Goal: Complete application form: Complete application form

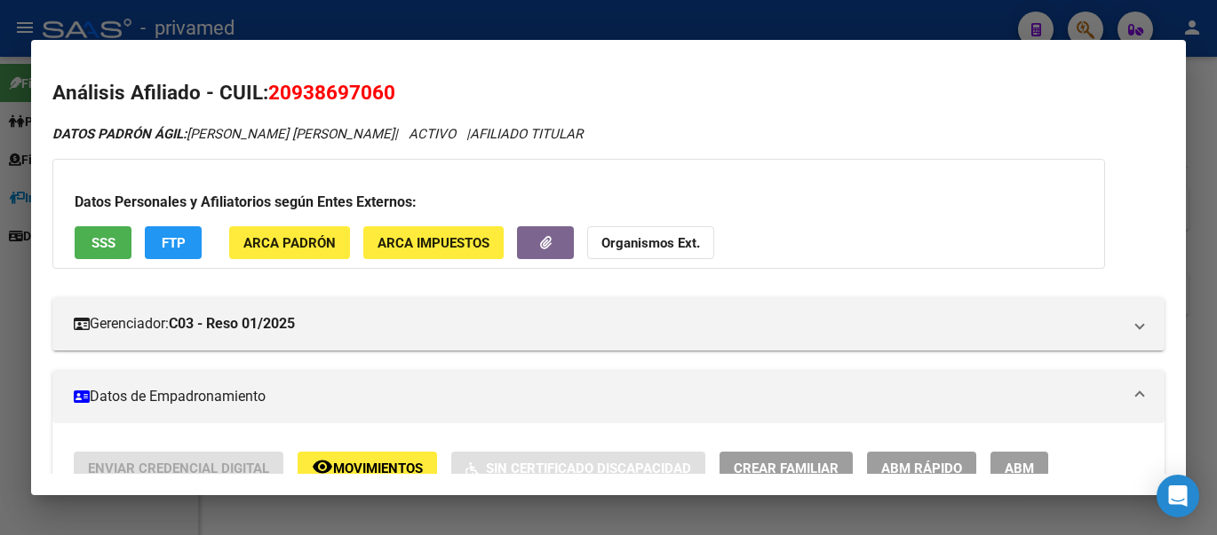
click at [995, 21] on div at bounding box center [608, 267] width 1217 height 535
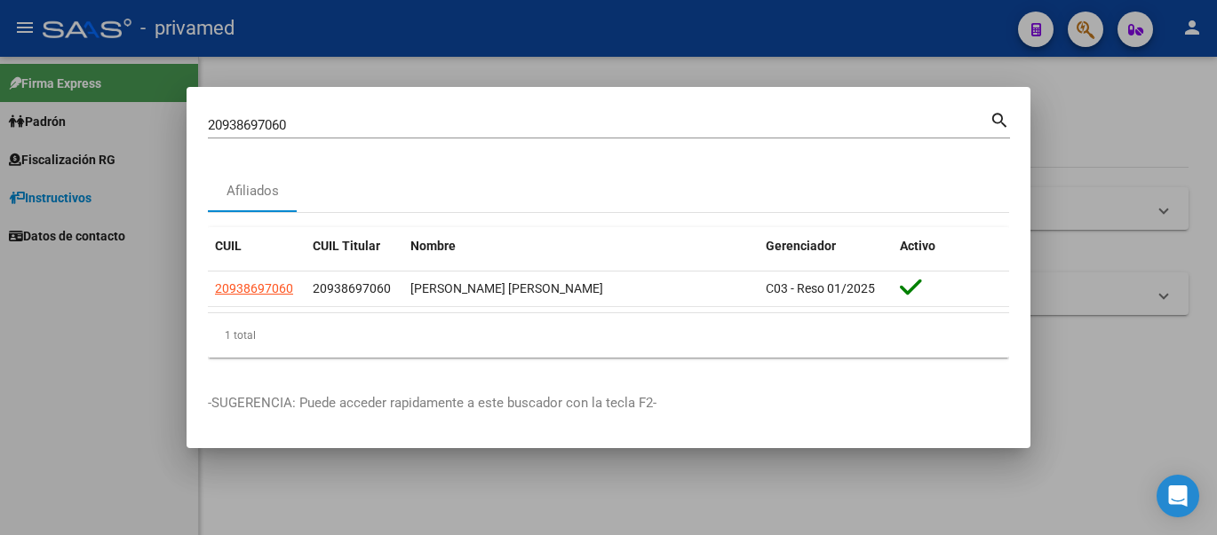
click at [1124, 318] on div at bounding box center [608, 267] width 1217 height 535
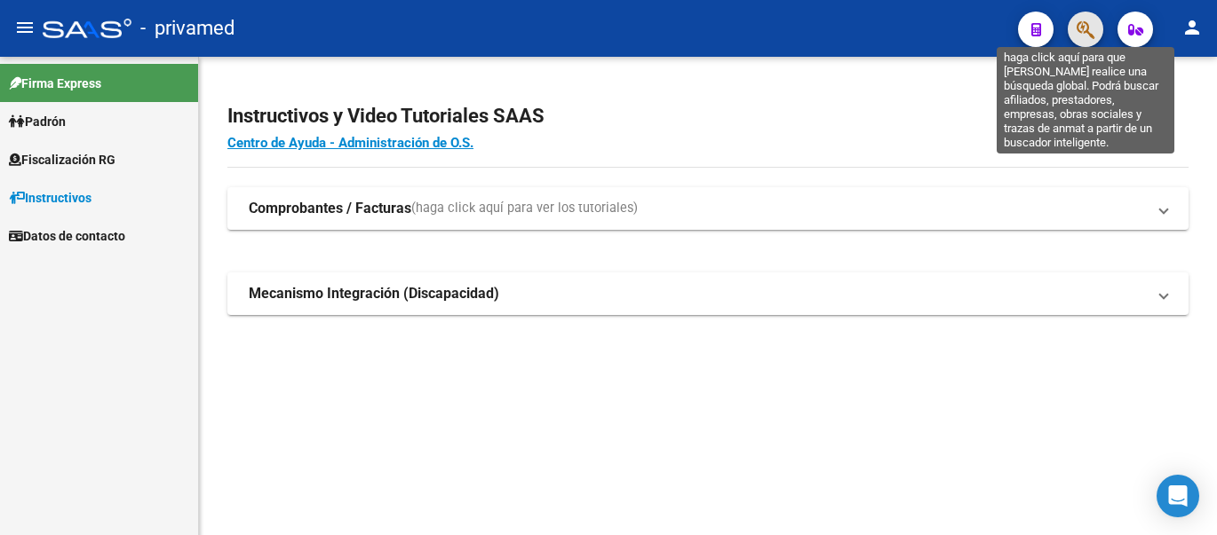
click at [1088, 31] on icon "button" at bounding box center [1085, 30] width 18 height 20
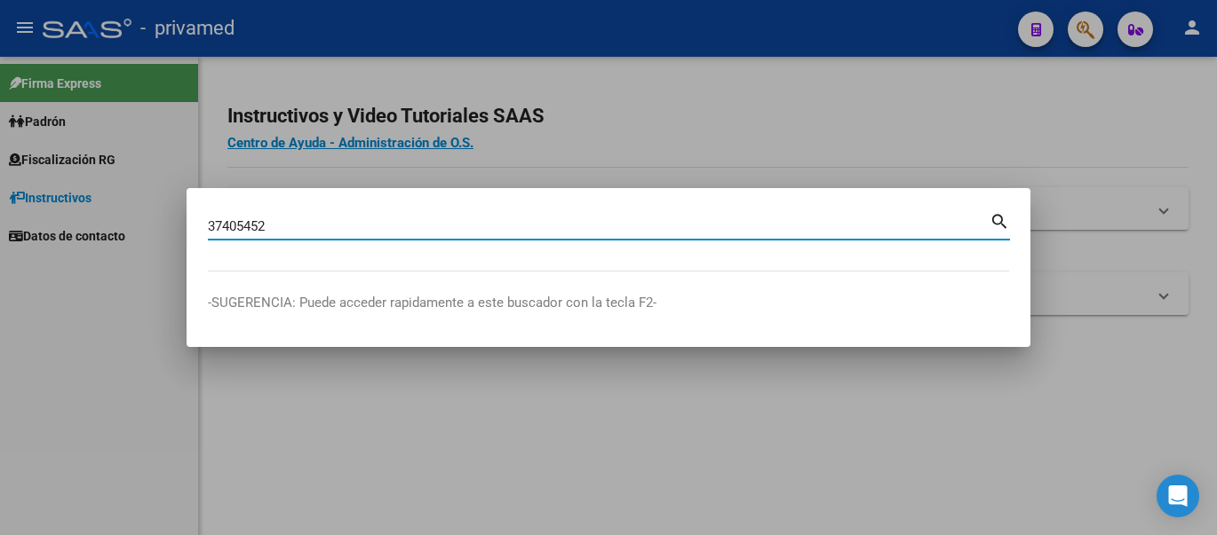
type input "37405452"
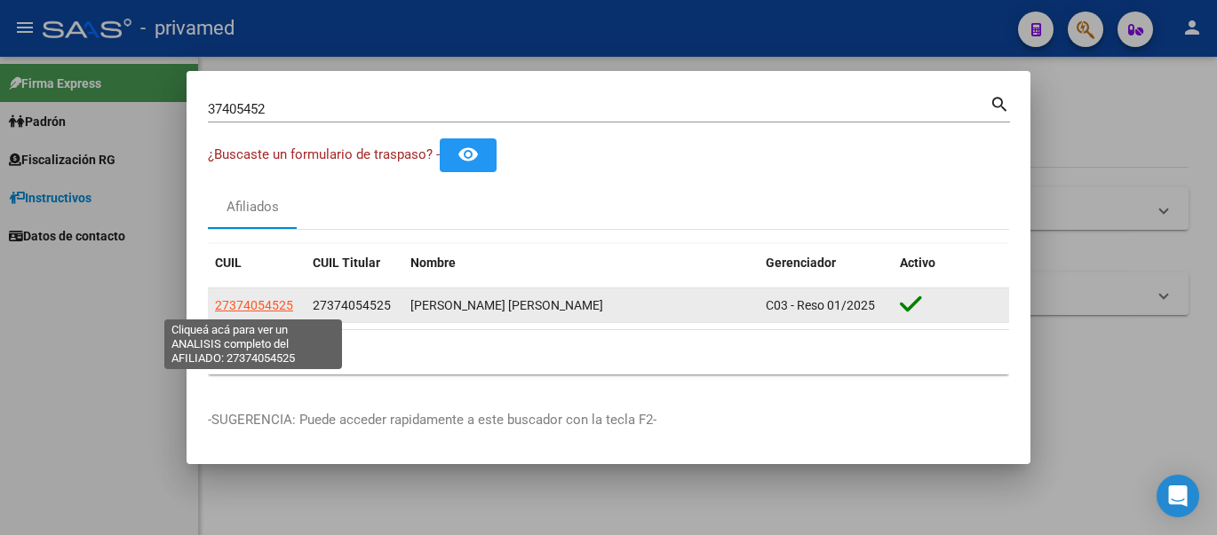
click at [242, 305] on span "27374054525" at bounding box center [254, 305] width 78 height 14
type textarea "27374054525"
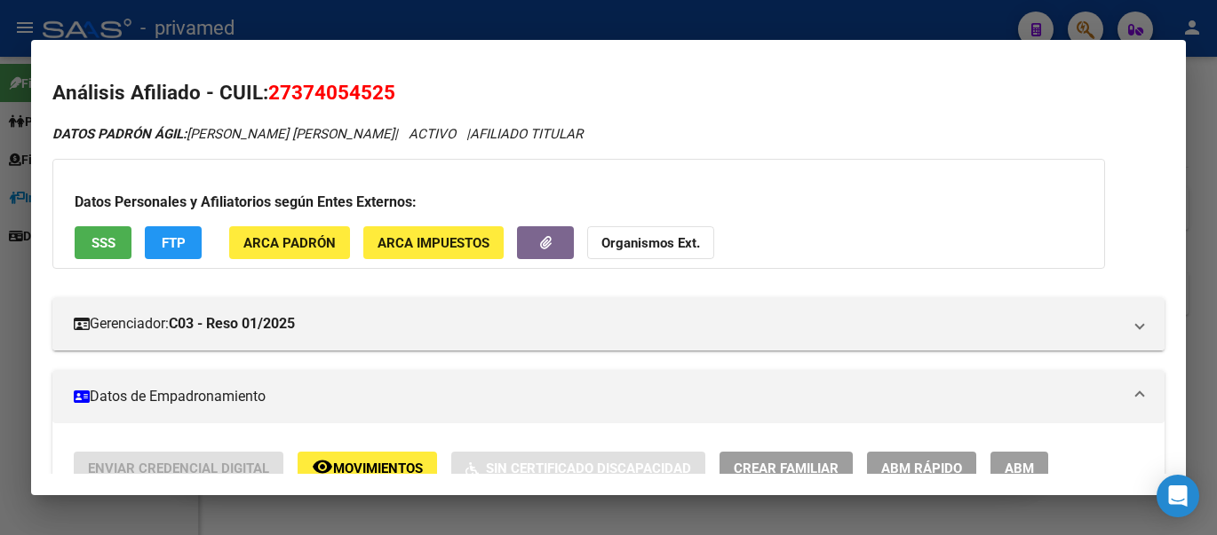
scroll to position [178, 0]
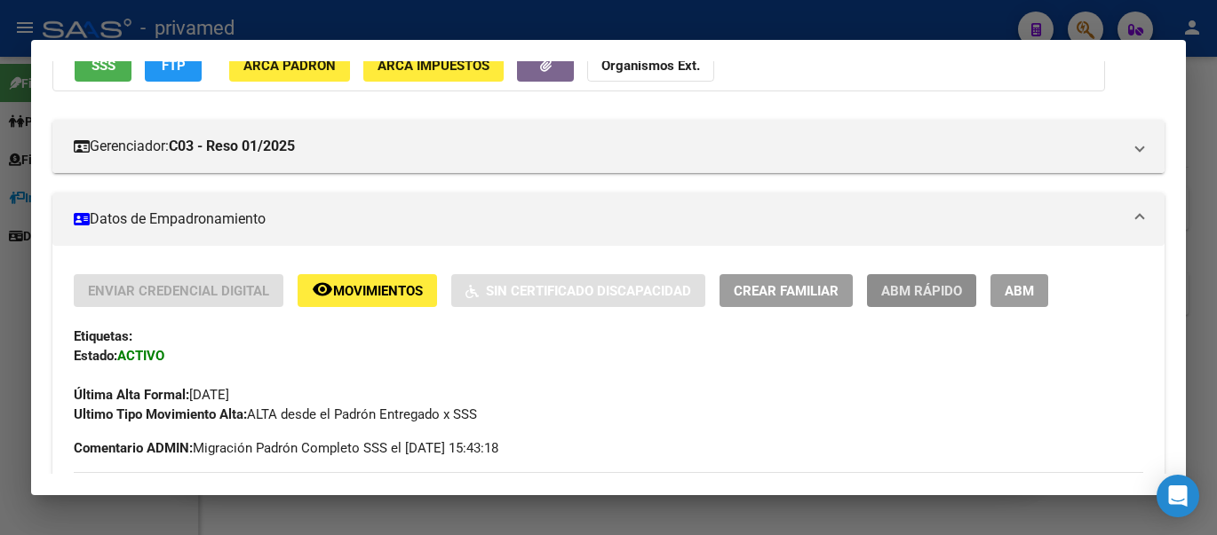
click at [937, 300] on button "ABM Rápido" at bounding box center [921, 290] width 109 height 33
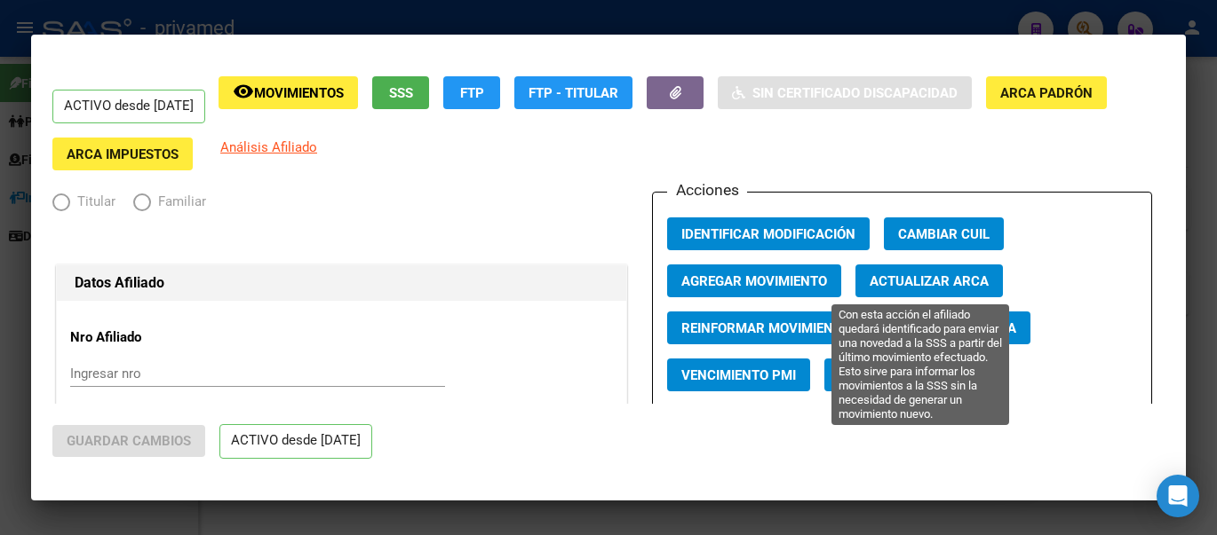
radio input "true"
type input "27-37405452-5"
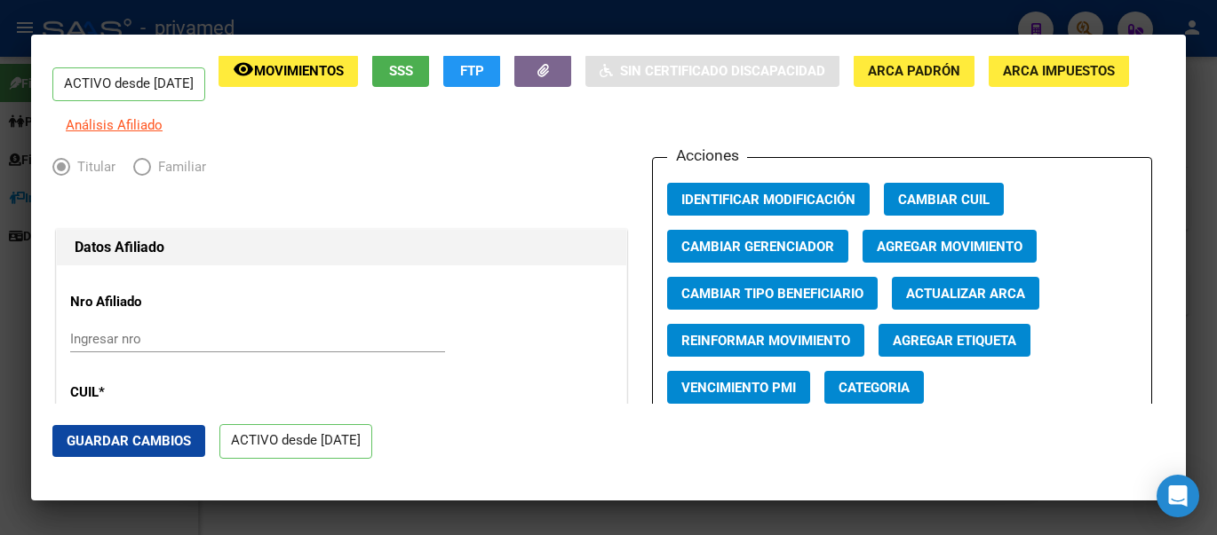
scroll to position [0, 0]
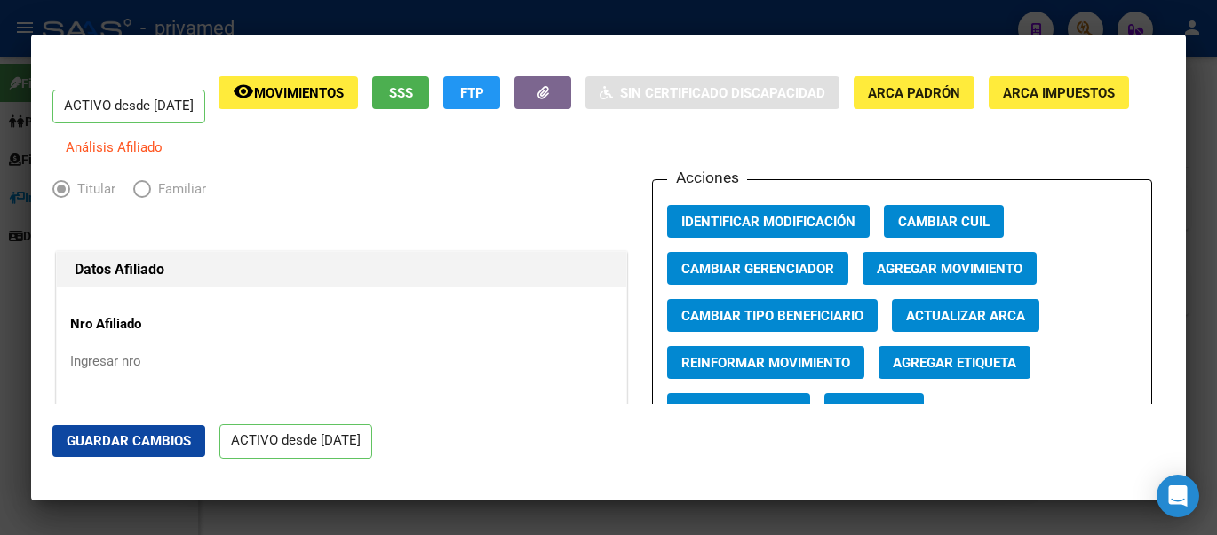
click at [202, 15] on div at bounding box center [608, 267] width 1217 height 535
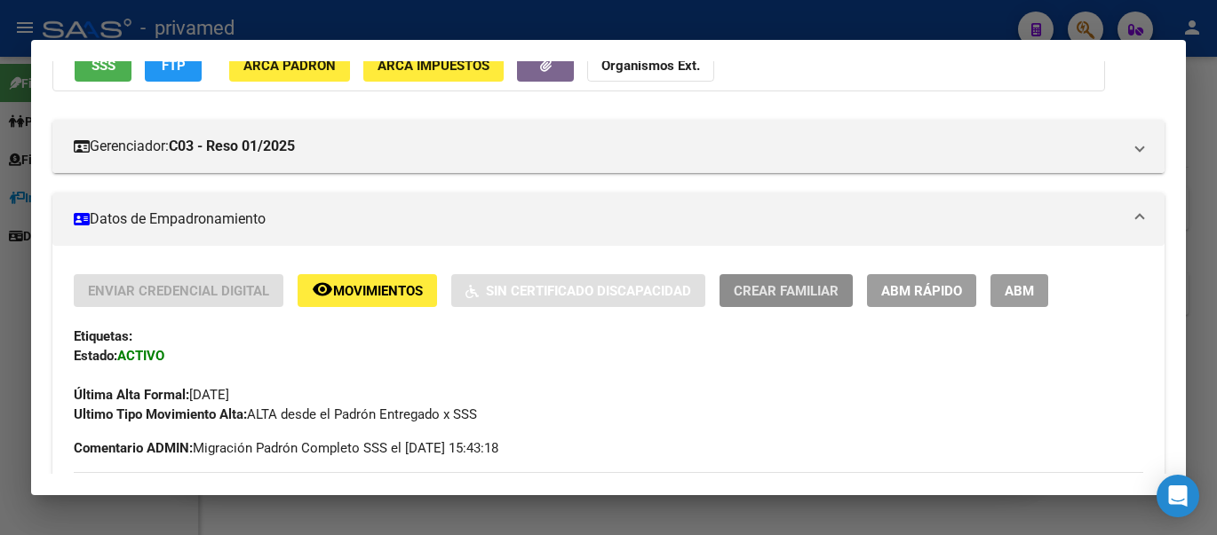
click at [797, 297] on span "Crear Familiar" at bounding box center [785, 291] width 105 height 16
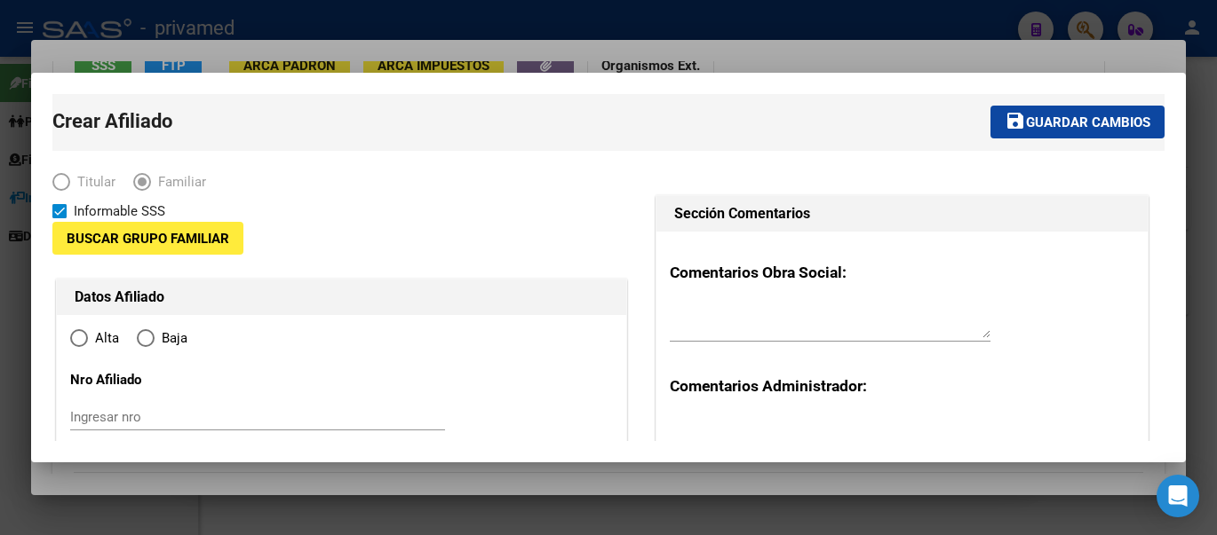
type input "27-37405452-5"
type input "[PERSON_NAME] SUR"
type input "7600"
type input "200"
type input "305"
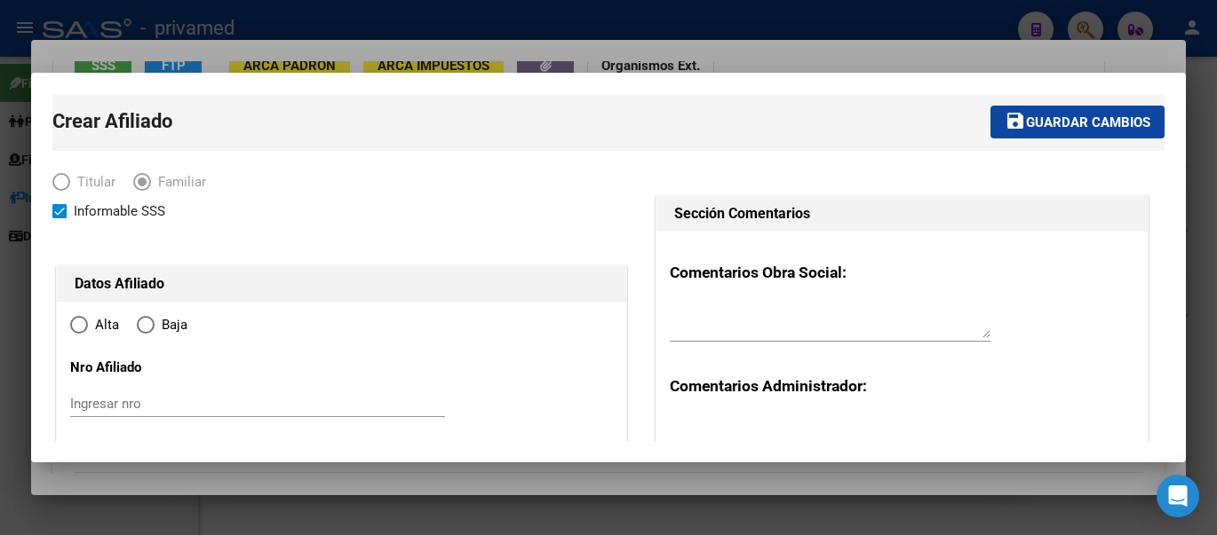
radio input "true"
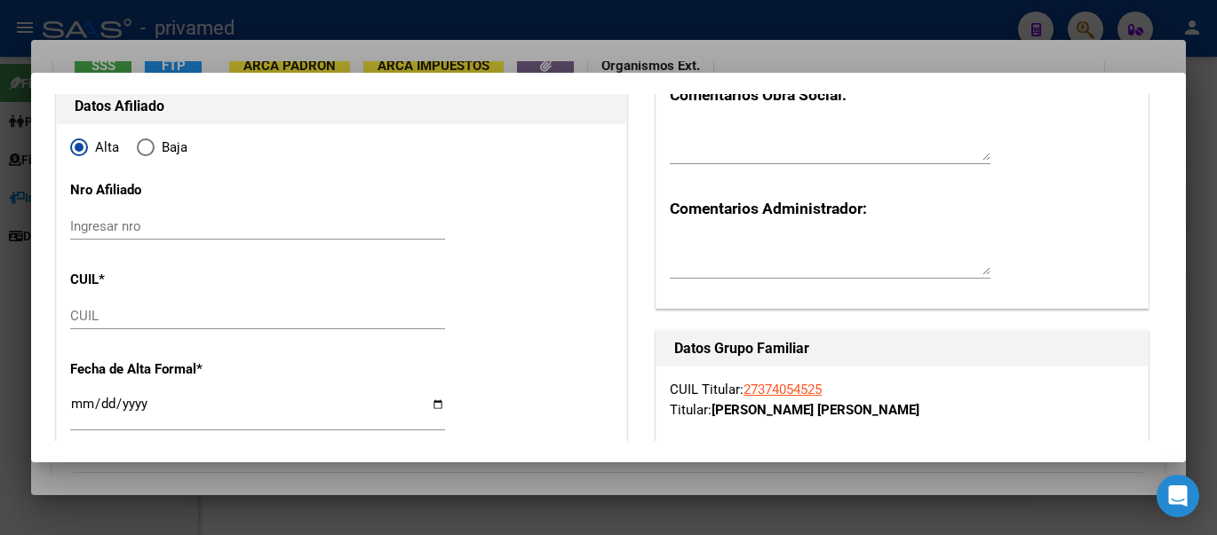
type input "27-37405452-5"
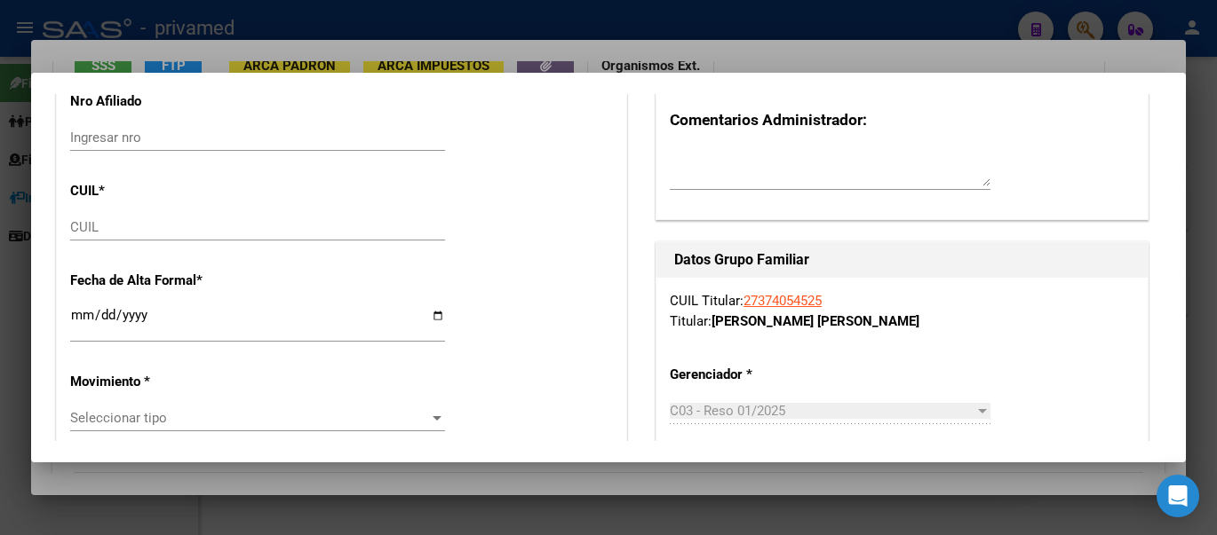
scroll to position [89, 0]
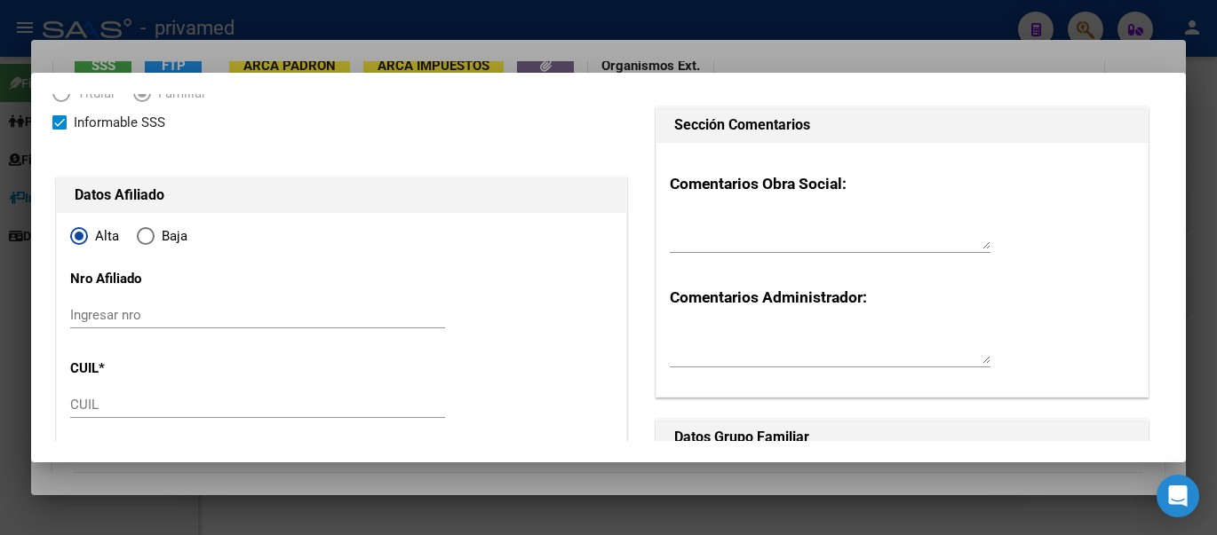
click at [137, 320] on input "Ingresar nro" at bounding box center [257, 315] width 375 height 16
paste input "70790064"
type input "70790064"
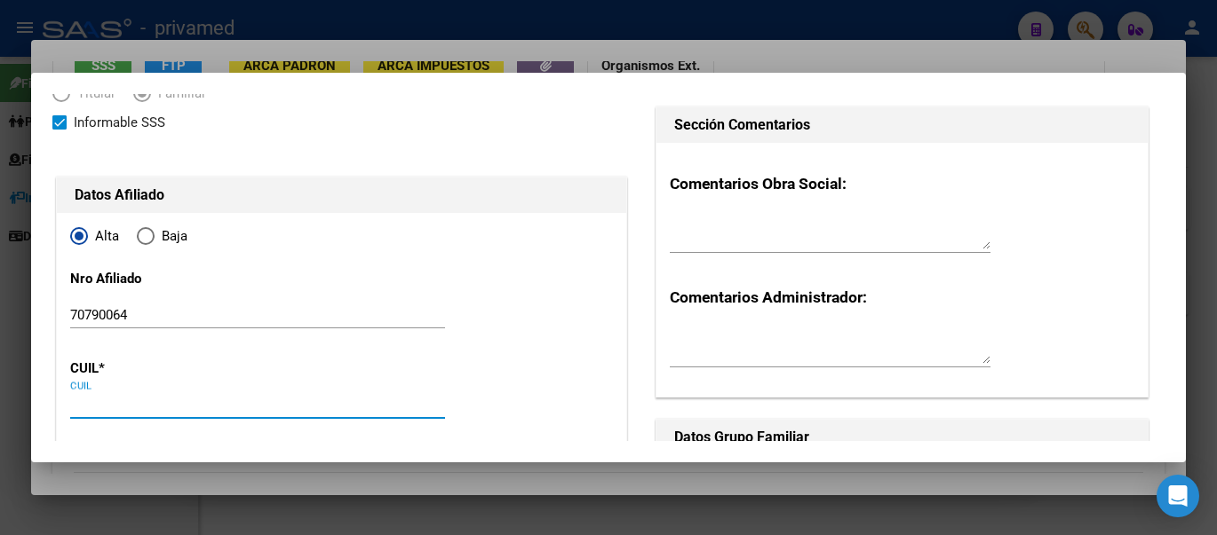
paste input "20-70790064-5"
type input "20-70790064-5"
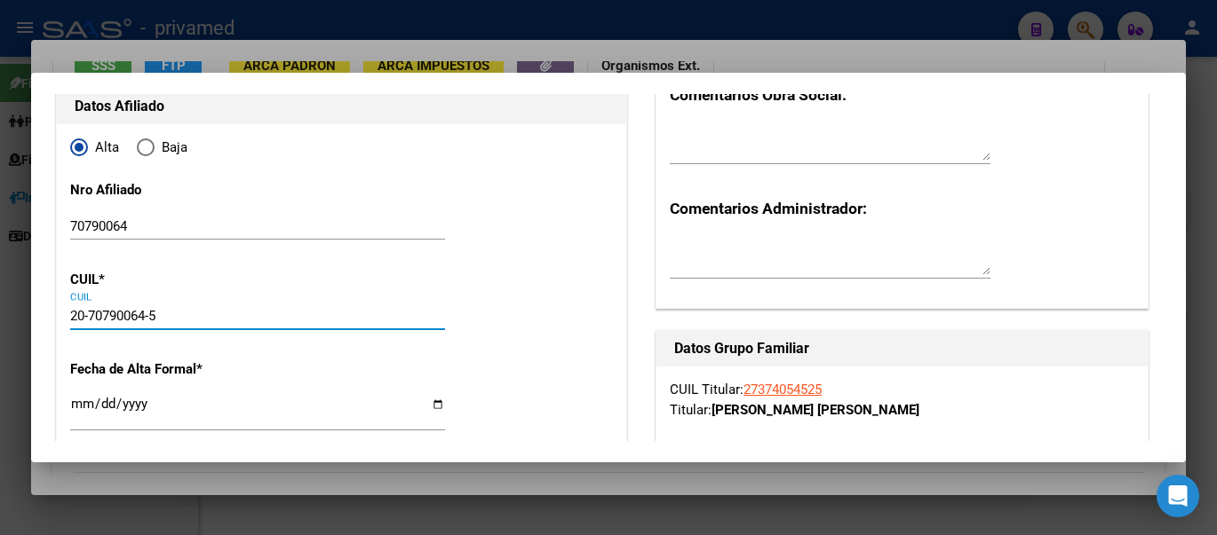
type input "70790064"
type input "[PERSON_NAME] [PERSON_NAME]"
type input "[PERSON_NAME]"
type input "[DATE]"
type input "CABA"
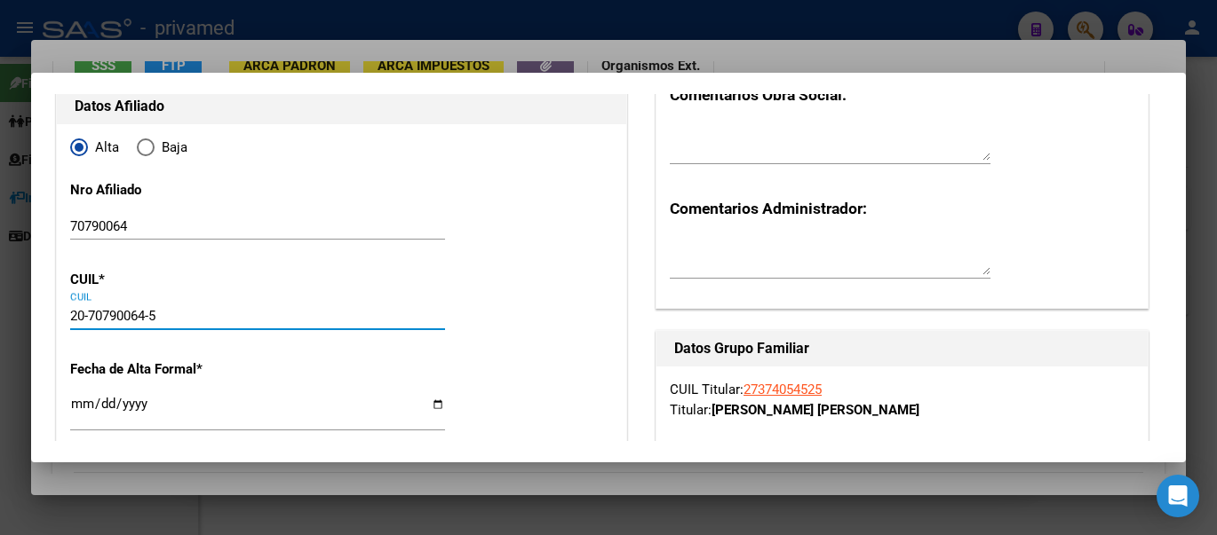
type input "1172"
type input "GALLO"
type input "955"
type input "02"
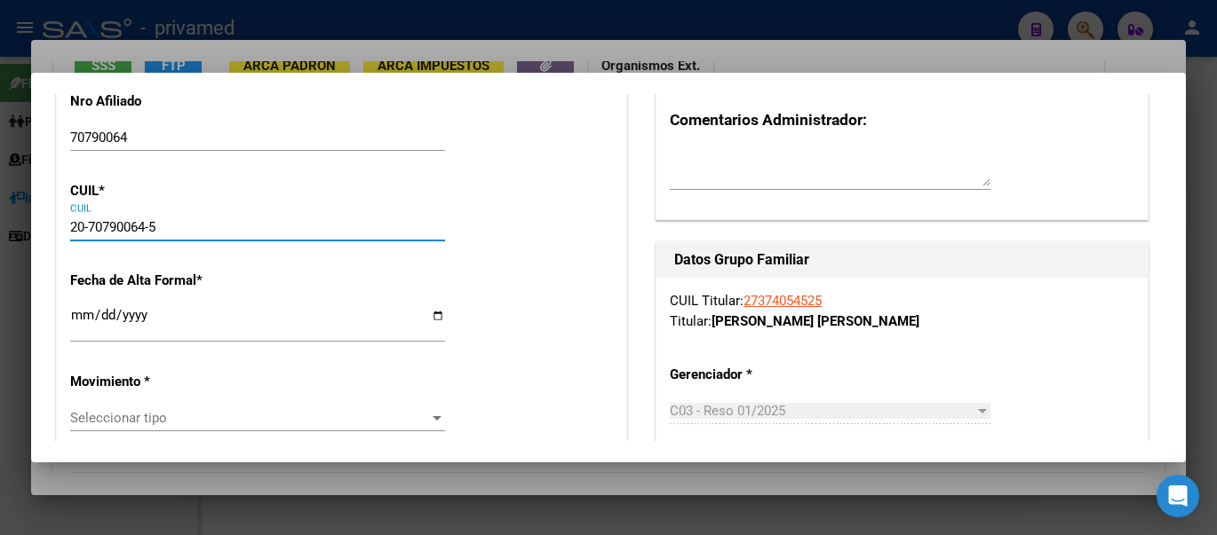
type input "20-70790064-5"
click at [139, 319] on input "Ingresar fecha" at bounding box center [257, 322] width 375 height 28
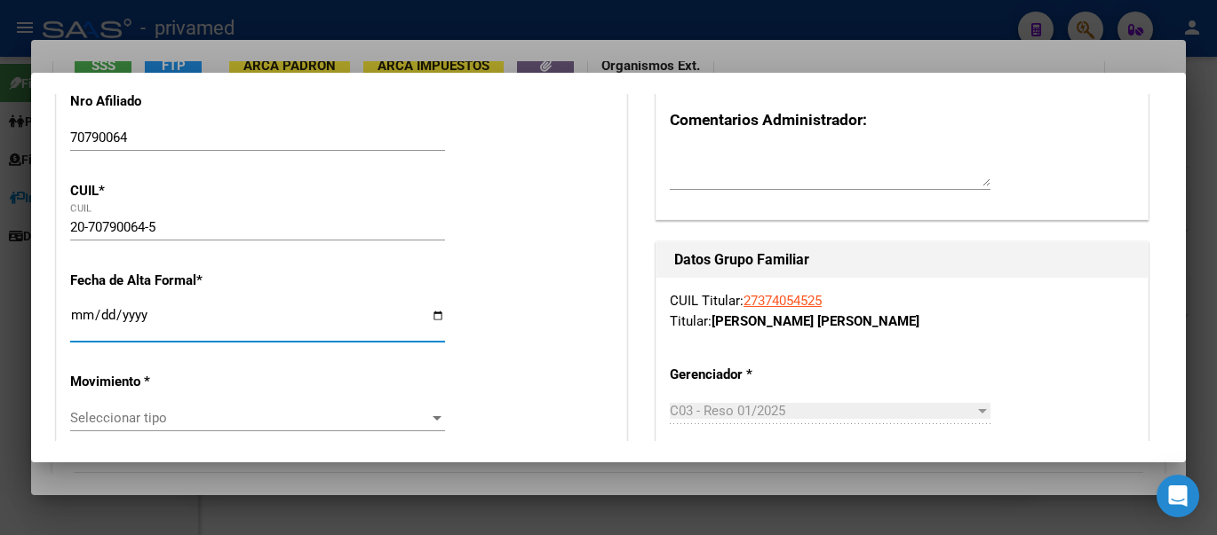
click at [106, 324] on input "Ingresar fecha" at bounding box center [257, 322] width 375 height 28
click at [428, 315] on input "Ingresar fecha" at bounding box center [257, 322] width 375 height 28
click at [433, 316] on input "Ingresar fecha" at bounding box center [257, 322] width 375 height 28
click at [248, 316] on input "Ingresar fecha" at bounding box center [257, 322] width 375 height 28
click at [252, 317] on input "Ingresar fecha" at bounding box center [257, 322] width 375 height 28
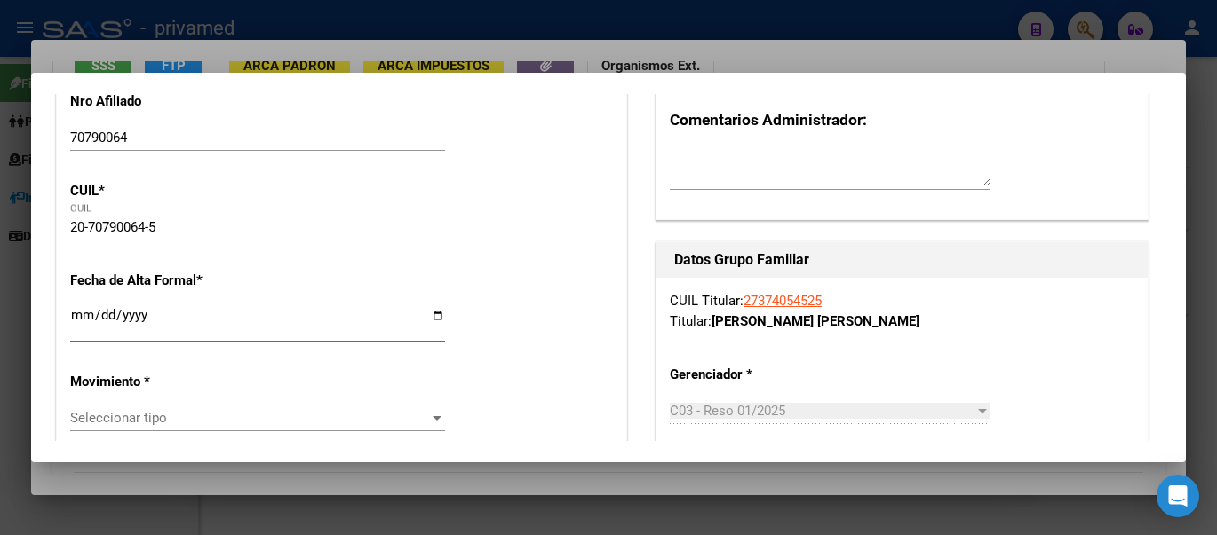
click at [420, 314] on input "Ingresar fecha" at bounding box center [257, 322] width 375 height 28
click at [434, 312] on input "Ingresar fecha" at bounding box center [257, 322] width 375 height 28
type input "[DATE]"
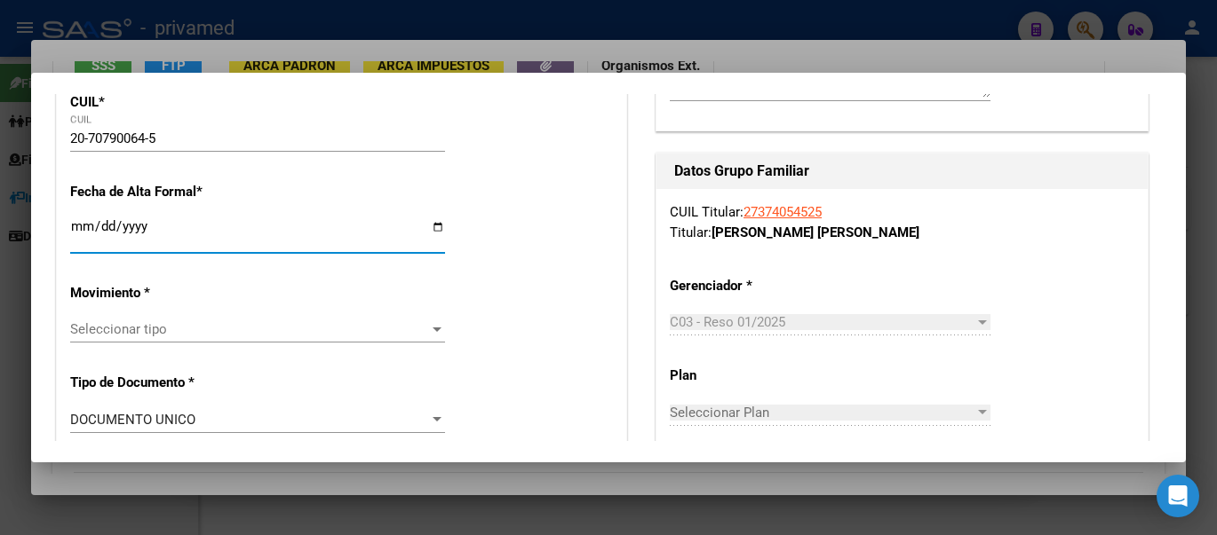
click at [185, 329] on span "Seleccionar tipo" at bounding box center [249, 329] width 359 height 16
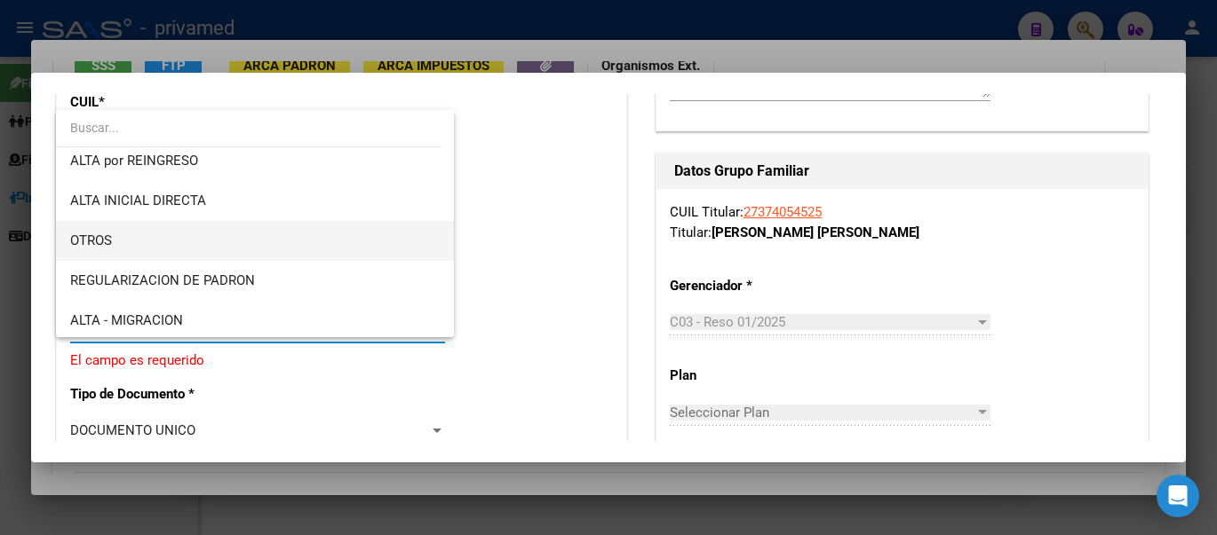
scroll to position [178, 0]
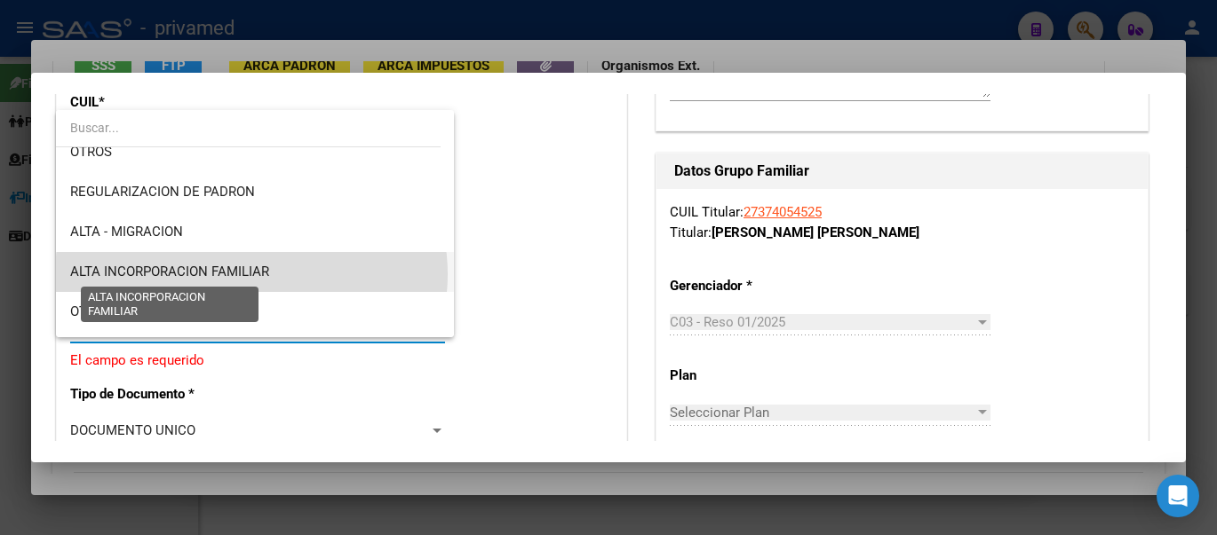
click at [251, 274] on span "ALTA INCORPORACION FAMILIAR" at bounding box center [169, 272] width 199 height 16
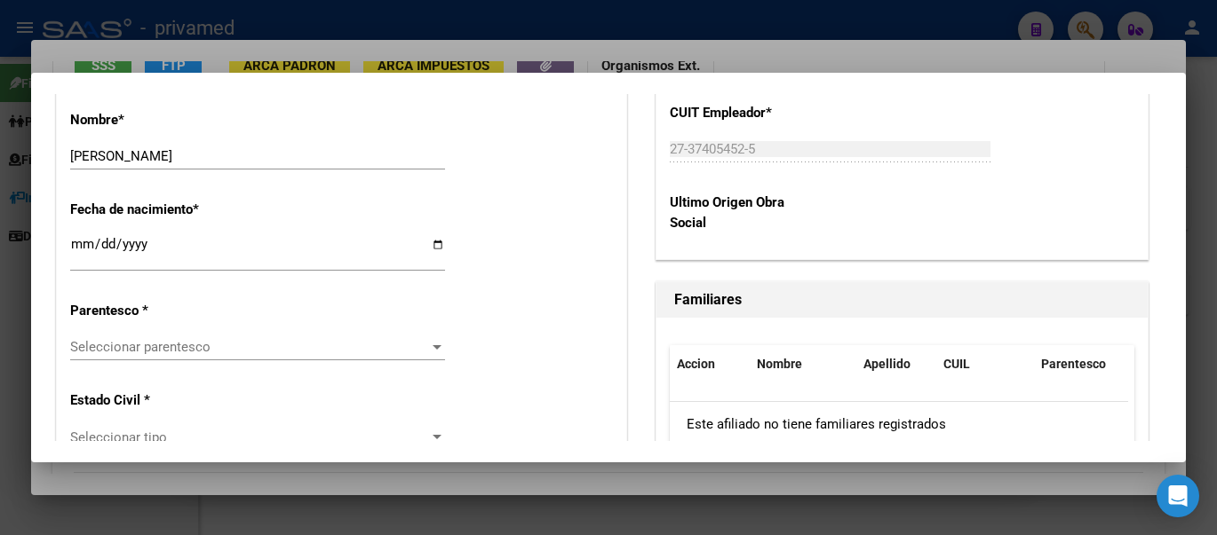
scroll to position [977, 0]
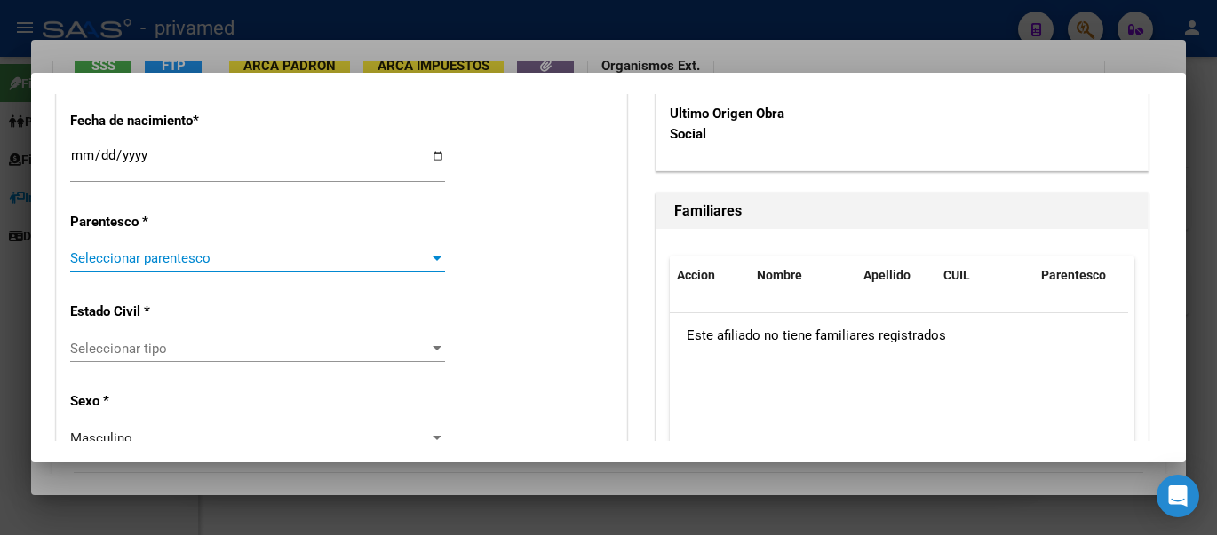
click at [233, 257] on span "Seleccionar parentesco" at bounding box center [249, 258] width 359 height 16
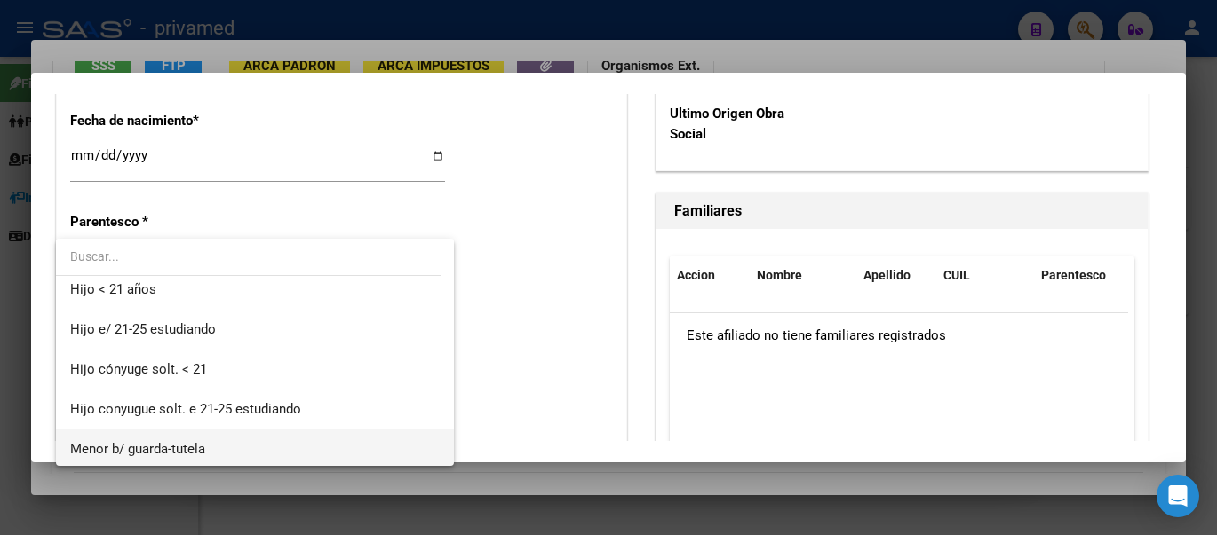
scroll to position [0, 0]
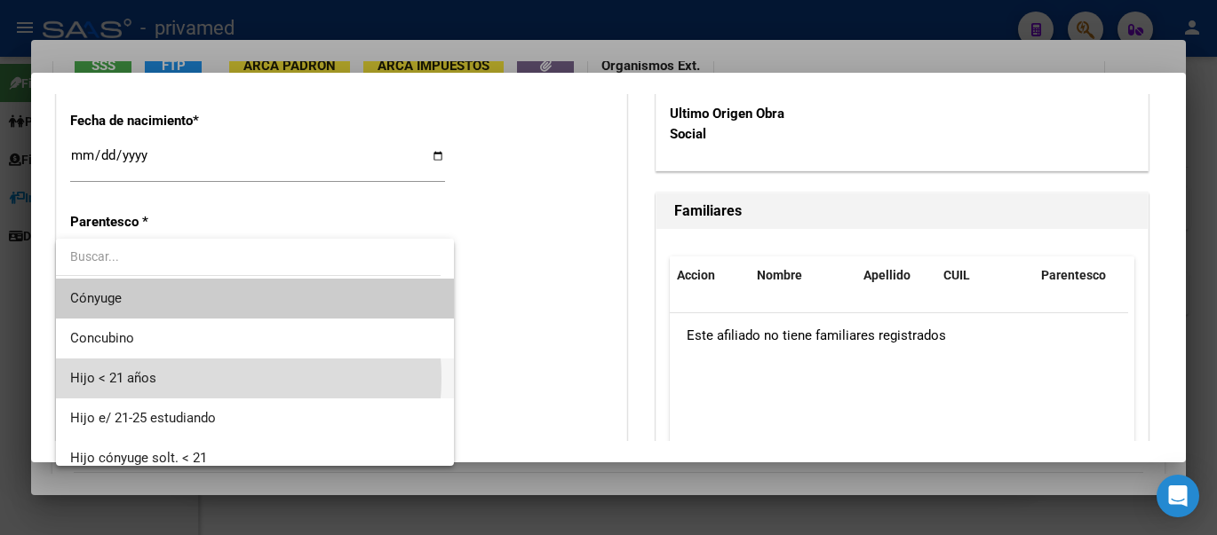
click at [194, 377] on span "Hijo < 21 años" at bounding box center [254, 379] width 369 height 40
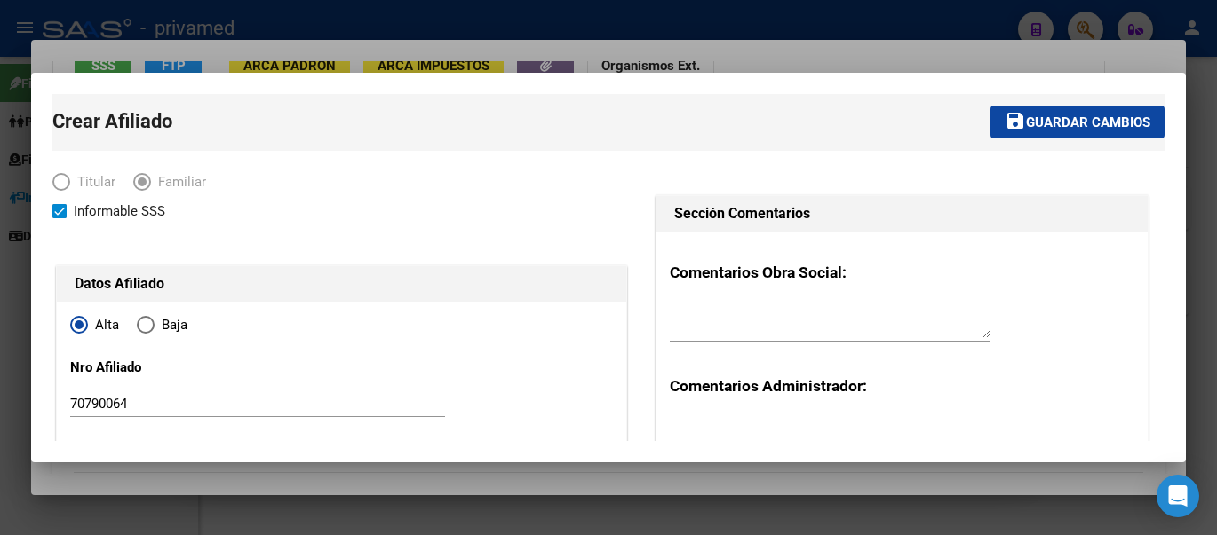
click at [1053, 129] on span "Guardar cambios" at bounding box center [1088, 123] width 124 height 16
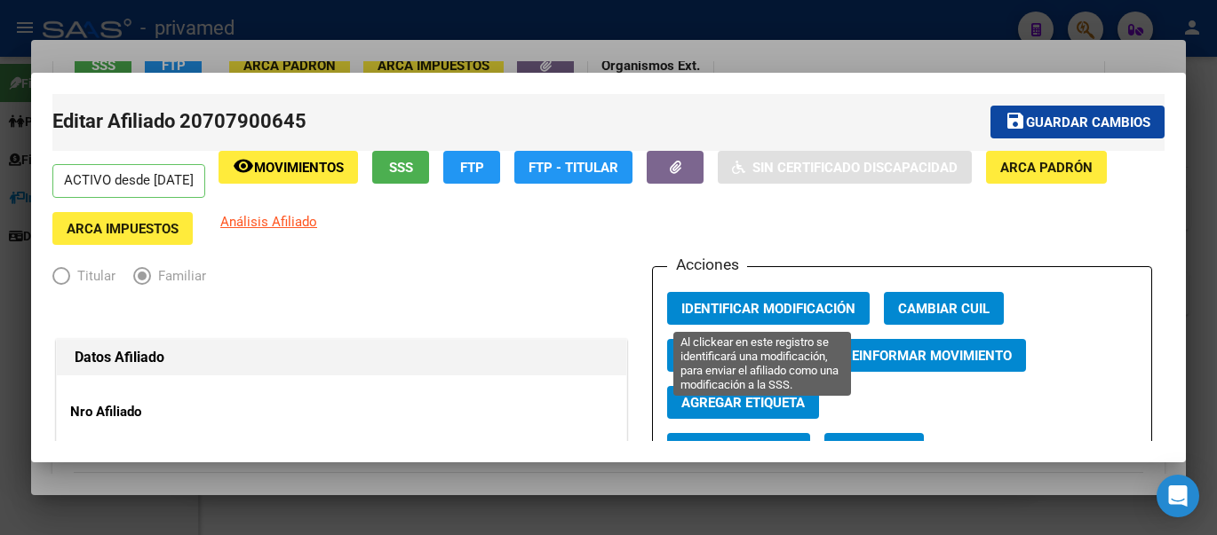
click at [774, 306] on span "Identificar Modificación" at bounding box center [768, 309] width 174 height 16
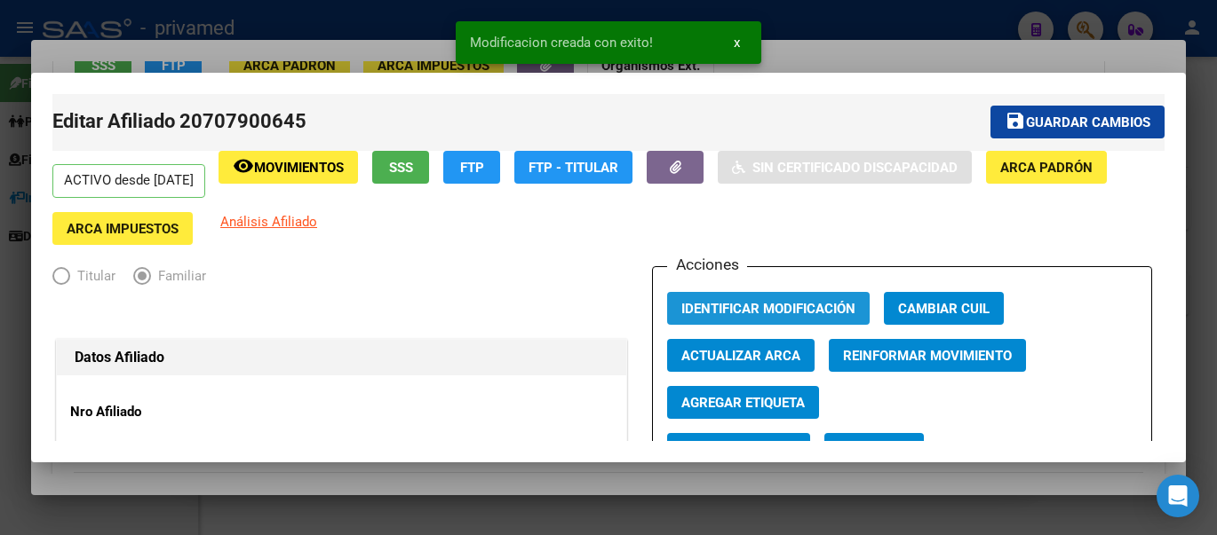
click at [774, 306] on span "Identificar Modificación" at bounding box center [768, 309] width 174 height 16
click at [1039, 128] on span "Guardar cambios" at bounding box center [1088, 123] width 124 height 16
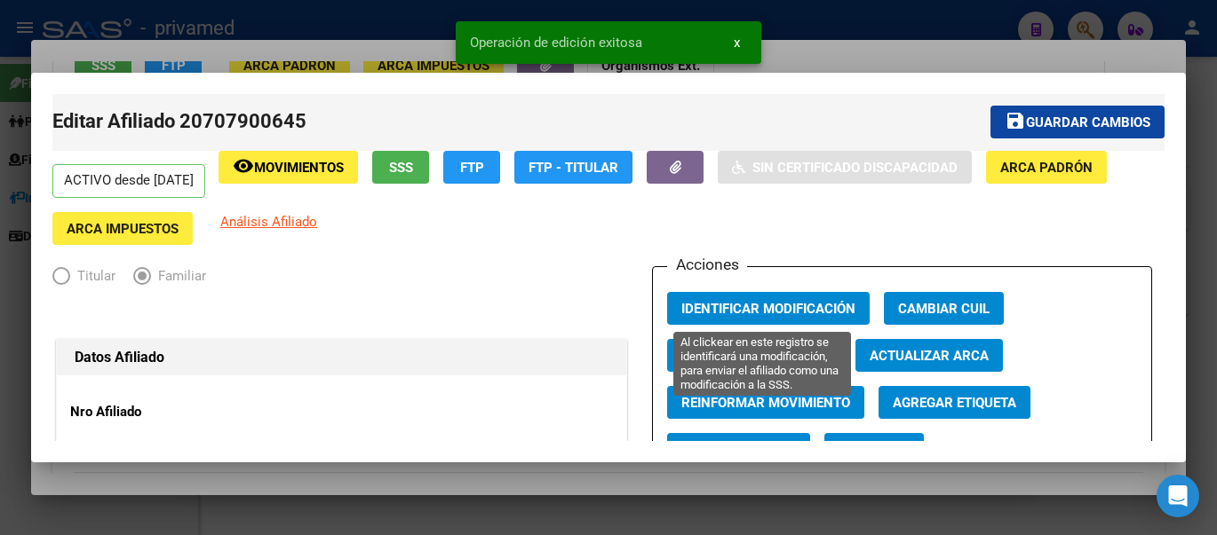
click at [757, 311] on span "Identificar Modificación" at bounding box center [768, 309] width 174 height 16
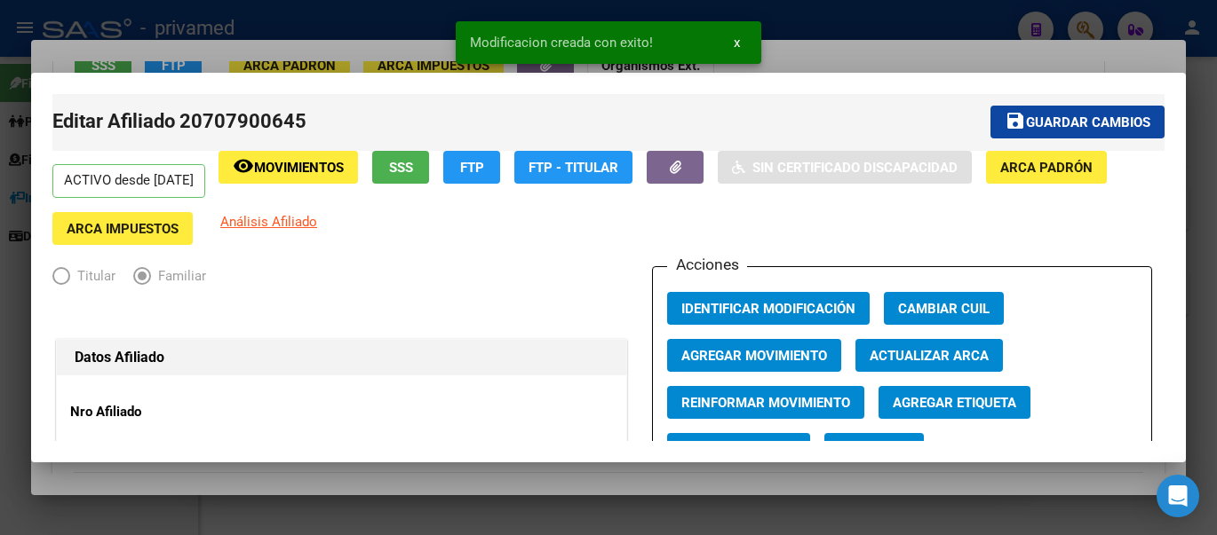
click at [926, 40] on div at bounding box center [608, 267] width 1217 height 535
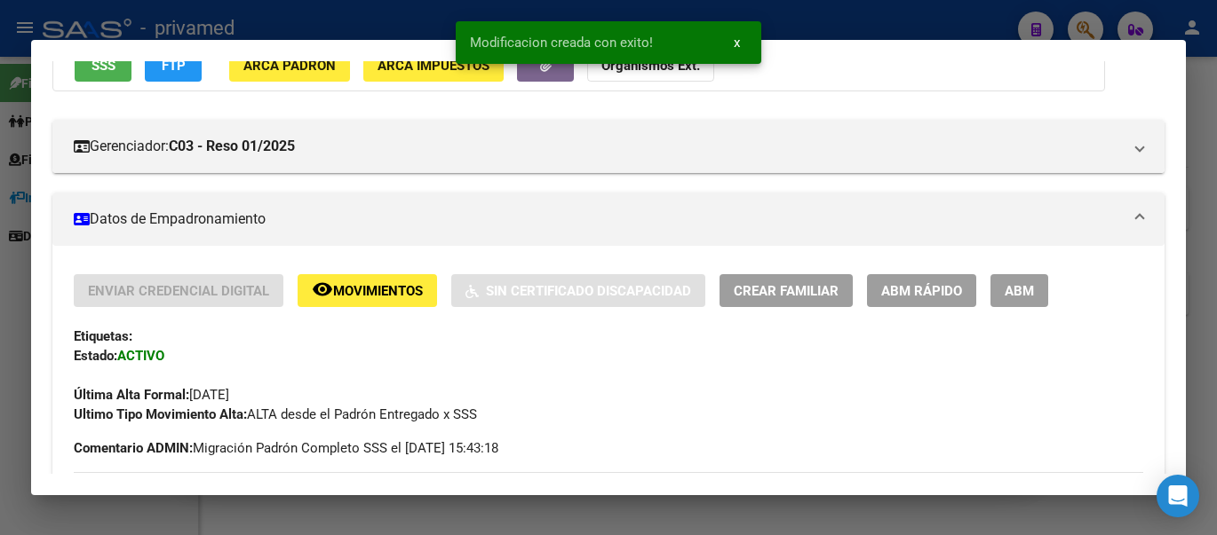
click at [1192, 88] on div at bounding box center [608, 267] width 1217 height 535
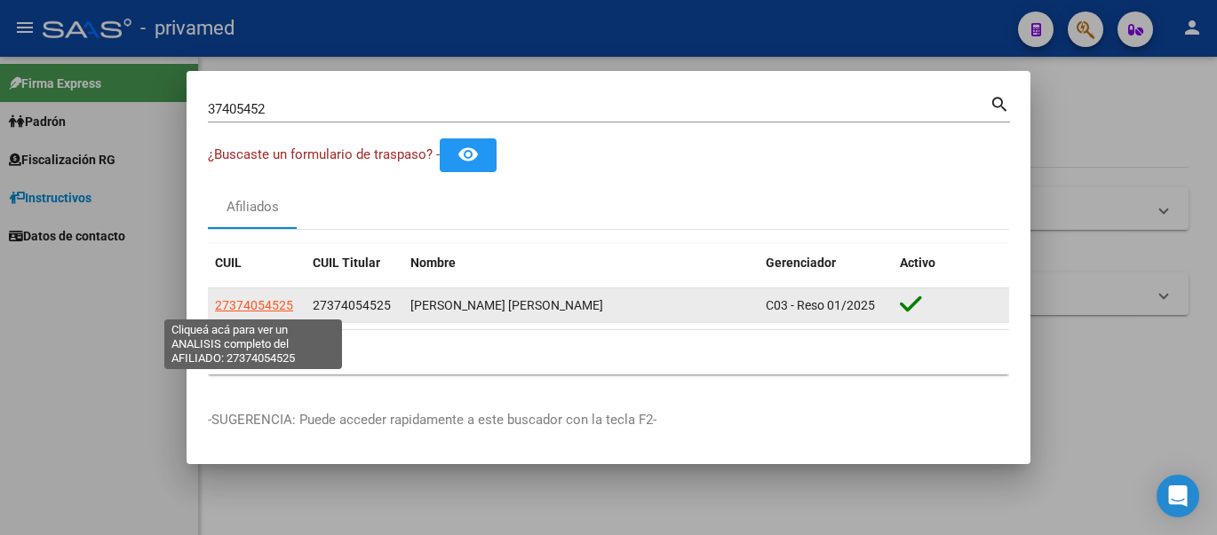
click at [253, 302] on span "27374054525" at bounding box center [254, 305] width 78 height 14
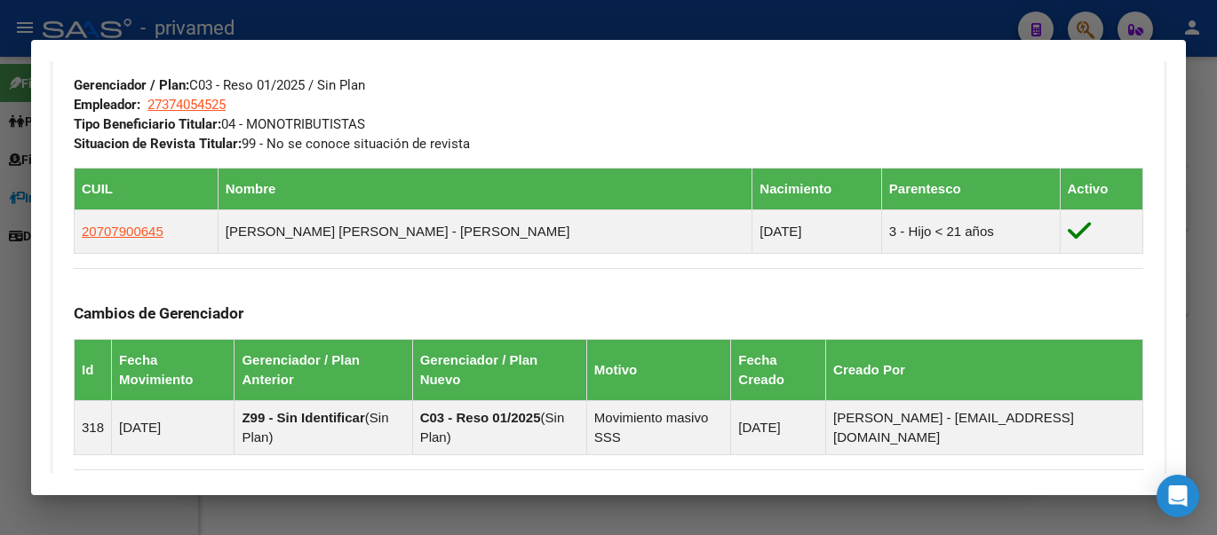
scroll to position [1146, 0]
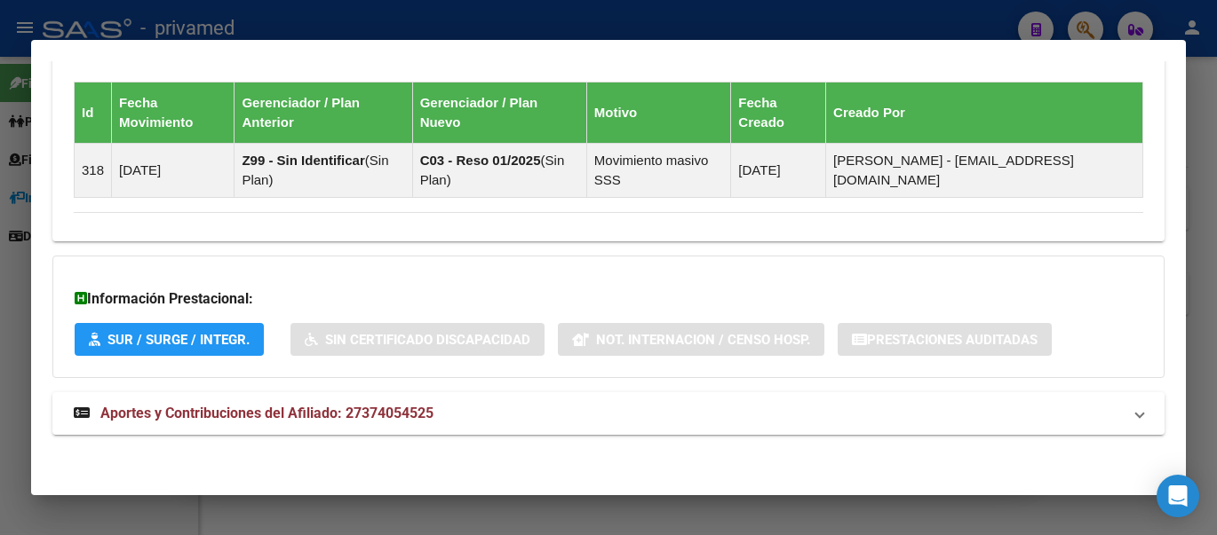
click at [1197, 253] on div at bounding box center [608, 267] width 1217 height 535
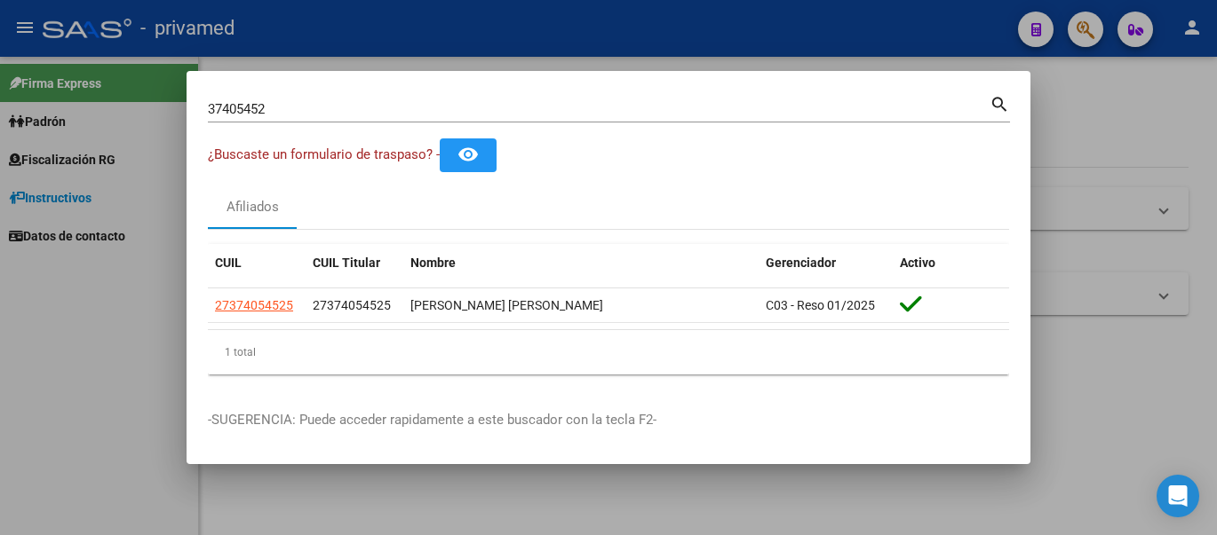
click at [1144, 338] on div at bounding box center [608, 267] width 1217 height 535
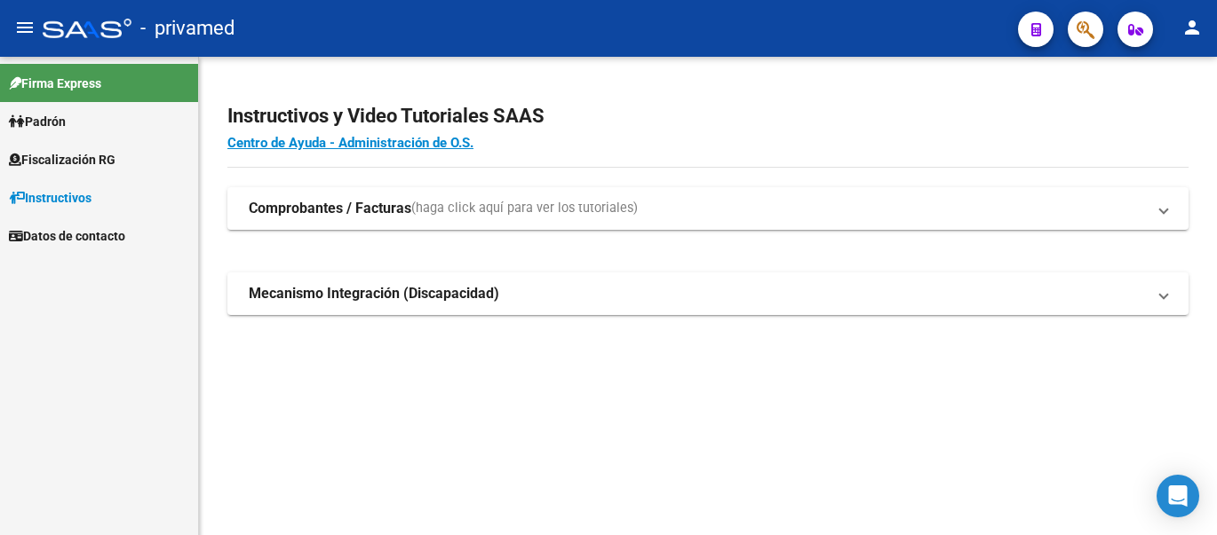
click at [808, 421] on mat-sidenav-content "Instructivos y Video Tutoriales SAAS Centro de Ayuda - Administración de O.S. C…" at bounding box center [708, 296] width 1018 height 479
